Goal: Navigation & Orientation: Find specific page/section

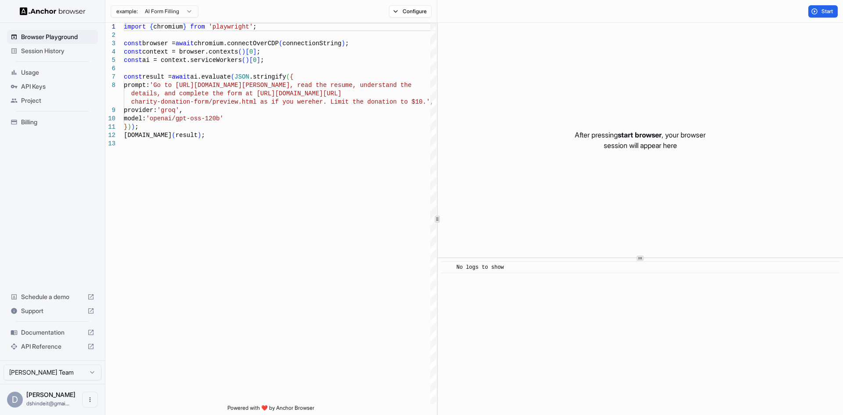
click at [89, 297] on icon at bounding box center [90, 296] width 7 height 7
click at [262, 130] on div "import { chromium } from 'playwright' ; const browser = await chromium.connectO…" at bounding box center [280, 272] width 312 height 498
click at [235, 177] on div "import { chromium } from 'playwright' ; const browser = await chromium.connectO…" at bounding box center [280, 272] width 312 height 498
type textarea "**********"
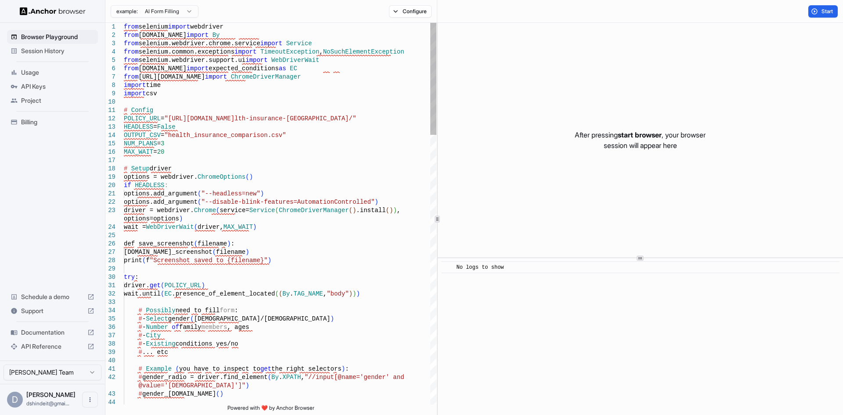
click at [193, 10] on html "Browser Playground Session History Usage API Keys Project Billing Schedule a de…" at bounding box center [421, 207] width 843 height 415
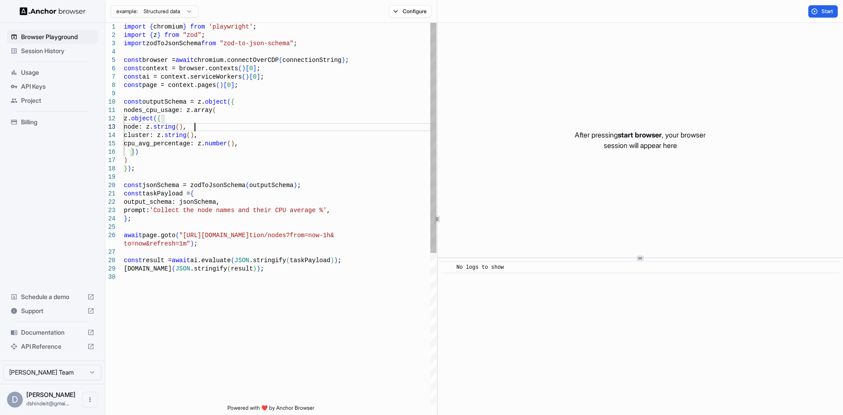
click at [313, 127] on div "import { chromium } from 'playwright' ; import { z } from "zod" ; import zodToJ…" at bounding box center [280, 338] width 312 height 631
type textarea "**********"
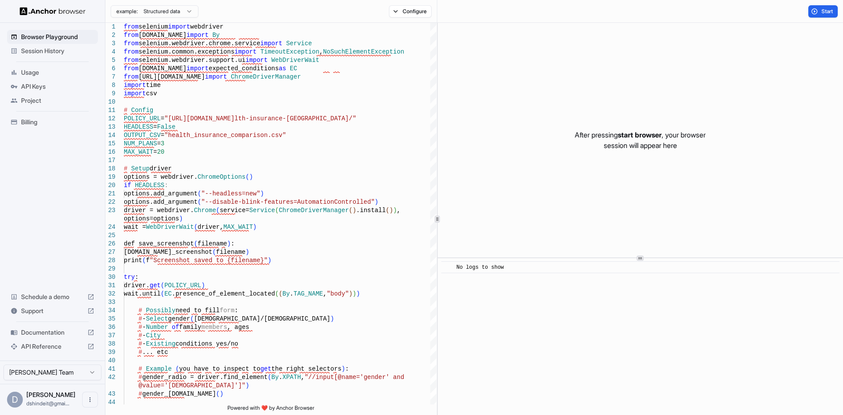
drag, startPoint x: 93, startPoint y: 11, endPoint x: 34, endPoint y: 11, distance: 59.2
click at [34, 11] on div at bounding box center [52, 11] width 105 height 22
click at [187, 12] on html "Browser Playground Session History Usage API Keys Project Billing Schedule a de…" at bounding box center [421, 207] width 843 height 415
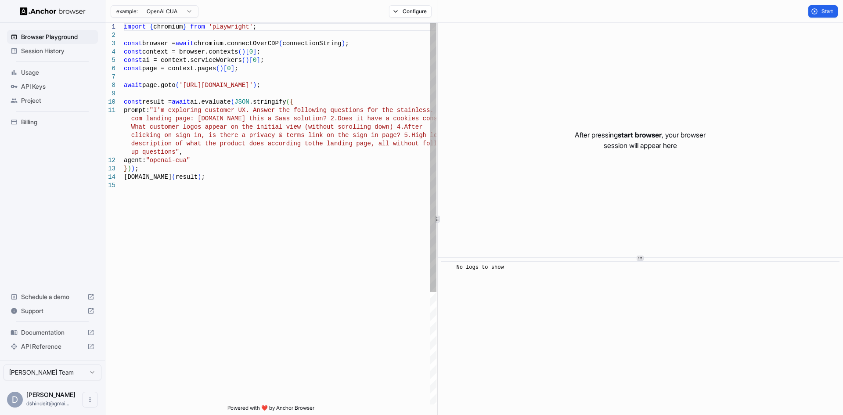
type textarea "**********"
click at [232, 203] on div "import { chromium } from 'playwright' ; const browser = await chromium.connectO…" at bounding box center [280, 293] width 312 height 540
click at [30, 98] on span "Project" at bounding box center [57, 100] width 73 height 9
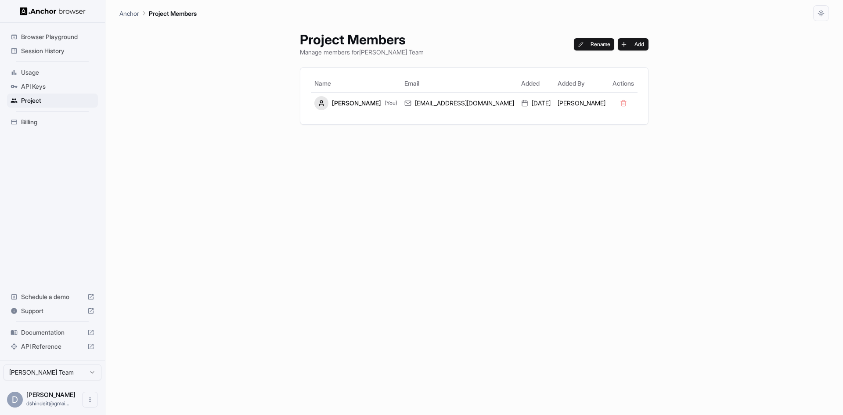
click at [42, 331] on span "Documentation" at bounding box center [52, 332] width 63 height 9
click at [52, 37] on span "Browser Playground" at bounding box center [57, 36] width 73 height 9
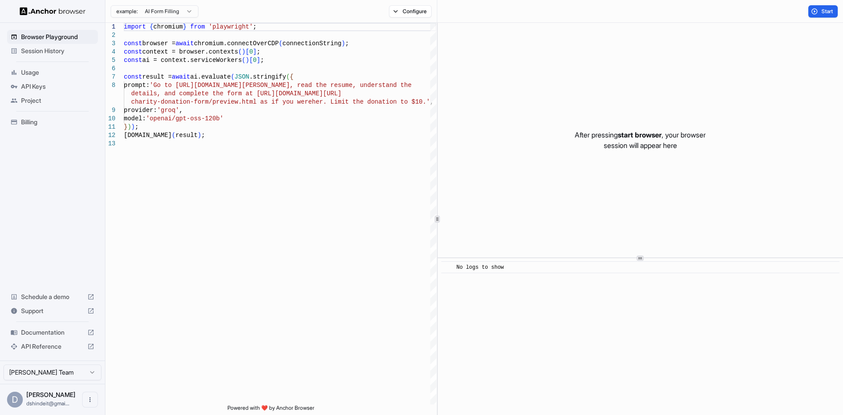
click at [30, 100] on span "Project" at bounding box center [57, 100] width 73 height 9
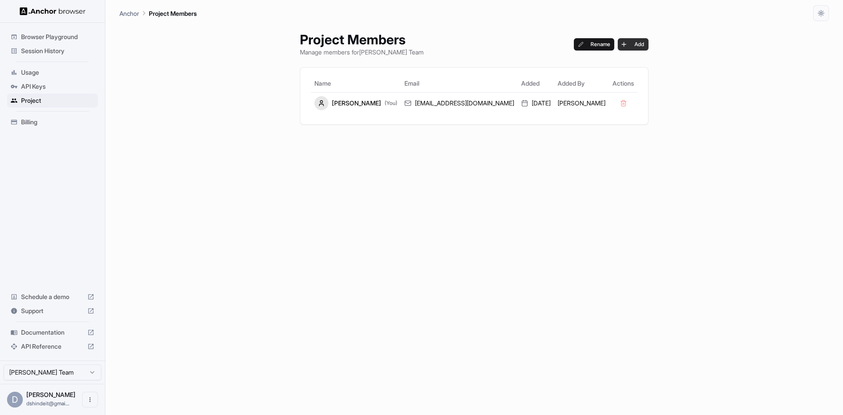
click at [622, 38] on button "Add" at bounding box center [632, 44] width 31 height 12
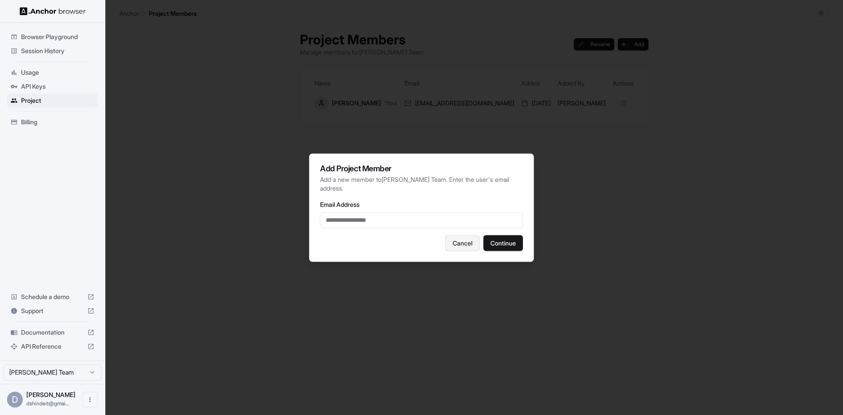
click at [459, 243] on button "Cancel" at bounding box center [462, 243] width 35 height 16
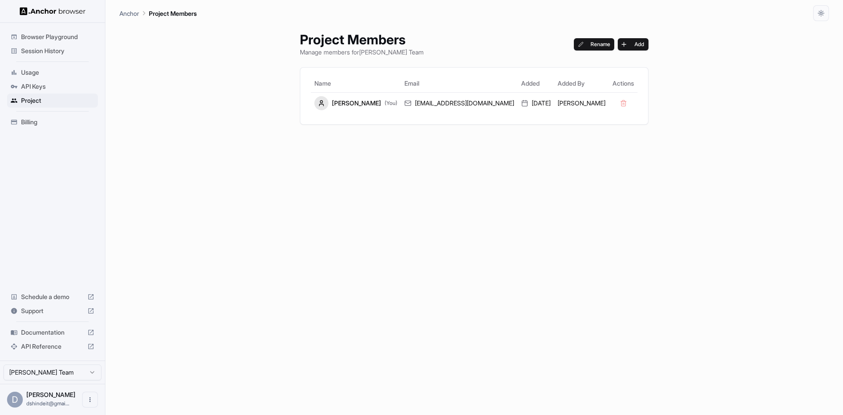
click at [91, 368] on html "Browser Playground Session History Usage API Keys Project Billing Schedule a de…" at bounding box center [421, 207] width 843 height 415
click at [822, 12] on icon "button" at bounding box center [821, 13] width 7 height 7
click at [32, 72] on div at bounding box center [421, 207] width 843 height 415
click at [49, 72] on span "Usage" at bounding box center [57, 72] width 73 height 9
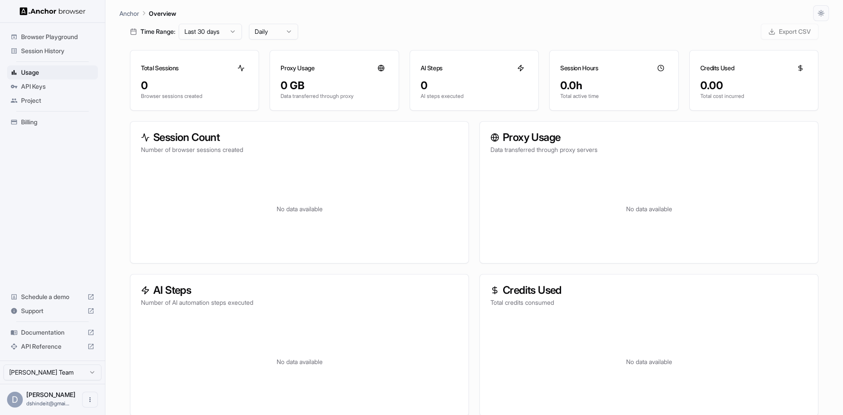
scroll to position [45, 0]
